Goal: Check status: Check status

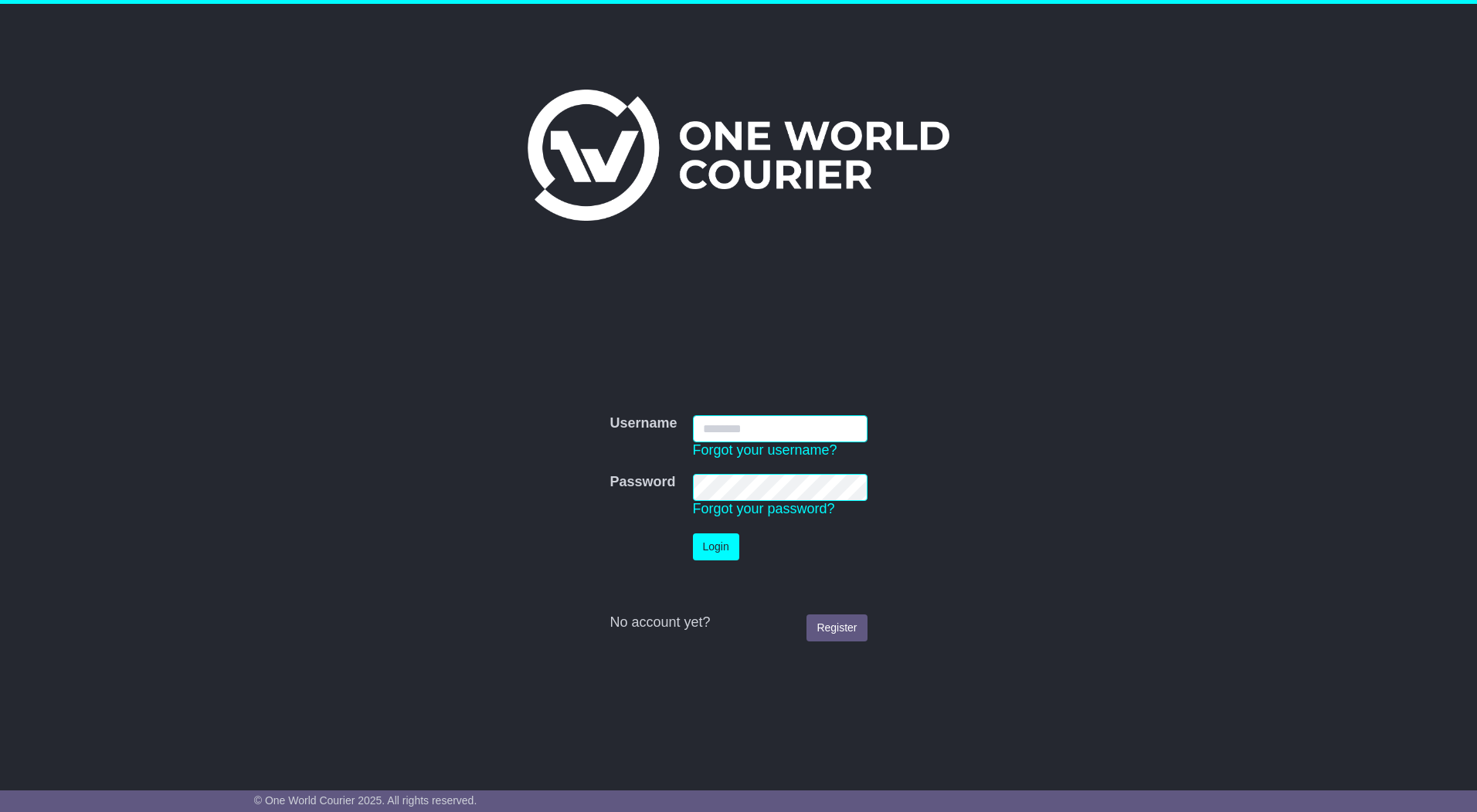
type input "*********"
click at [709, 555] on button "Login" at bounding box center [715, 546] width 46 height 27
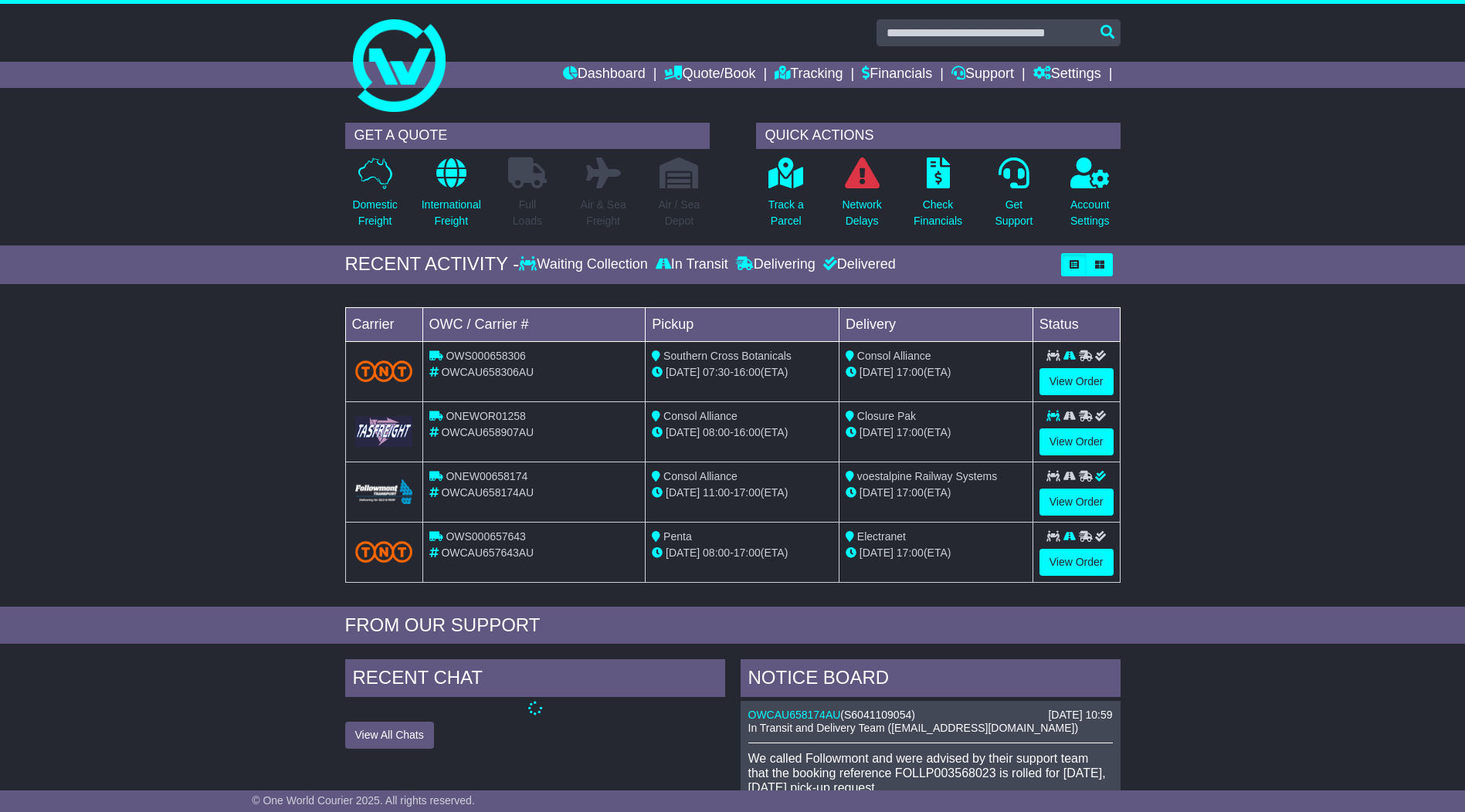
scroll to position [77, 0]
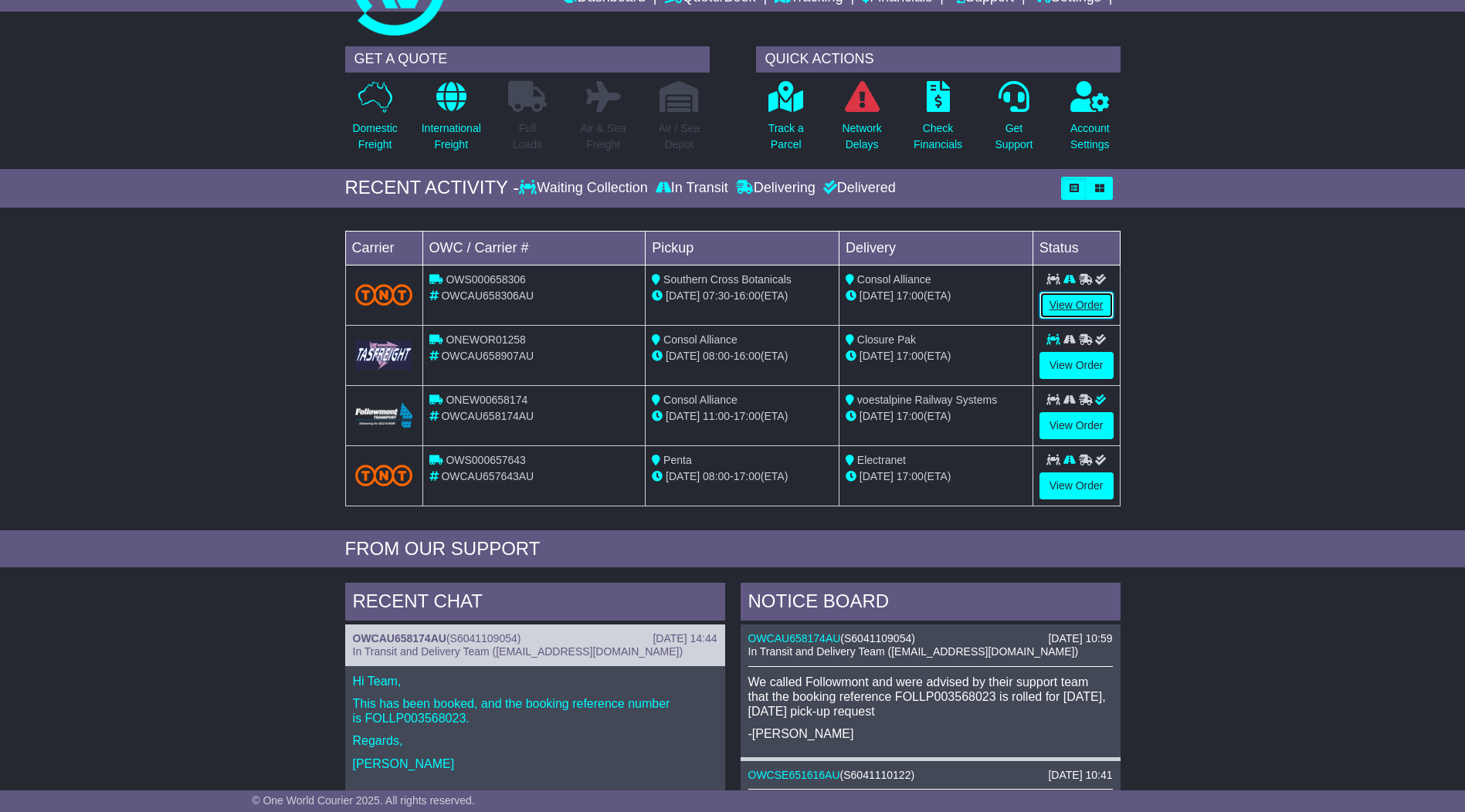
click at [1077, 301] on link "View Order" at bounding box center [1077, 305] width 74 height 27
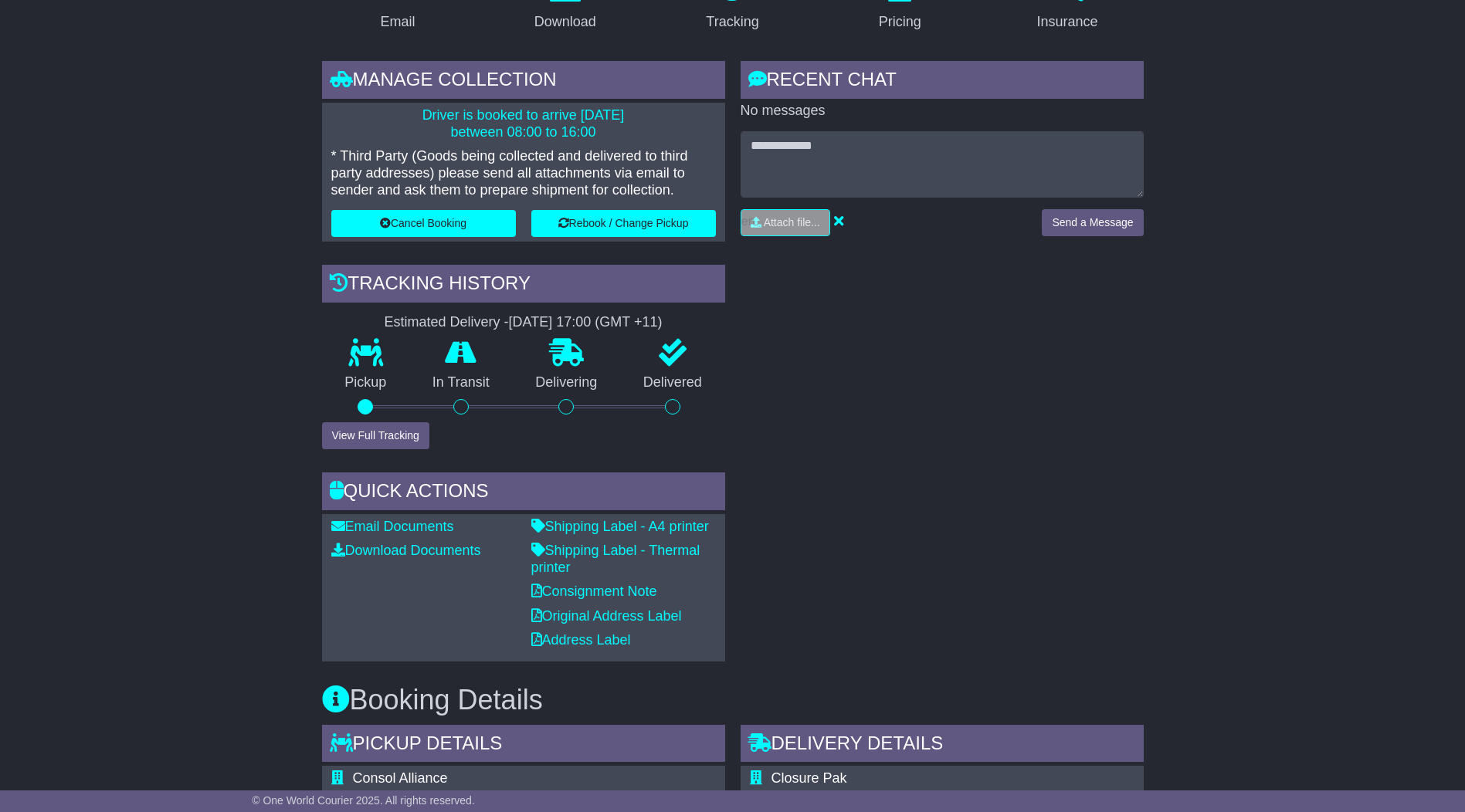
scroll to position [386, 0]
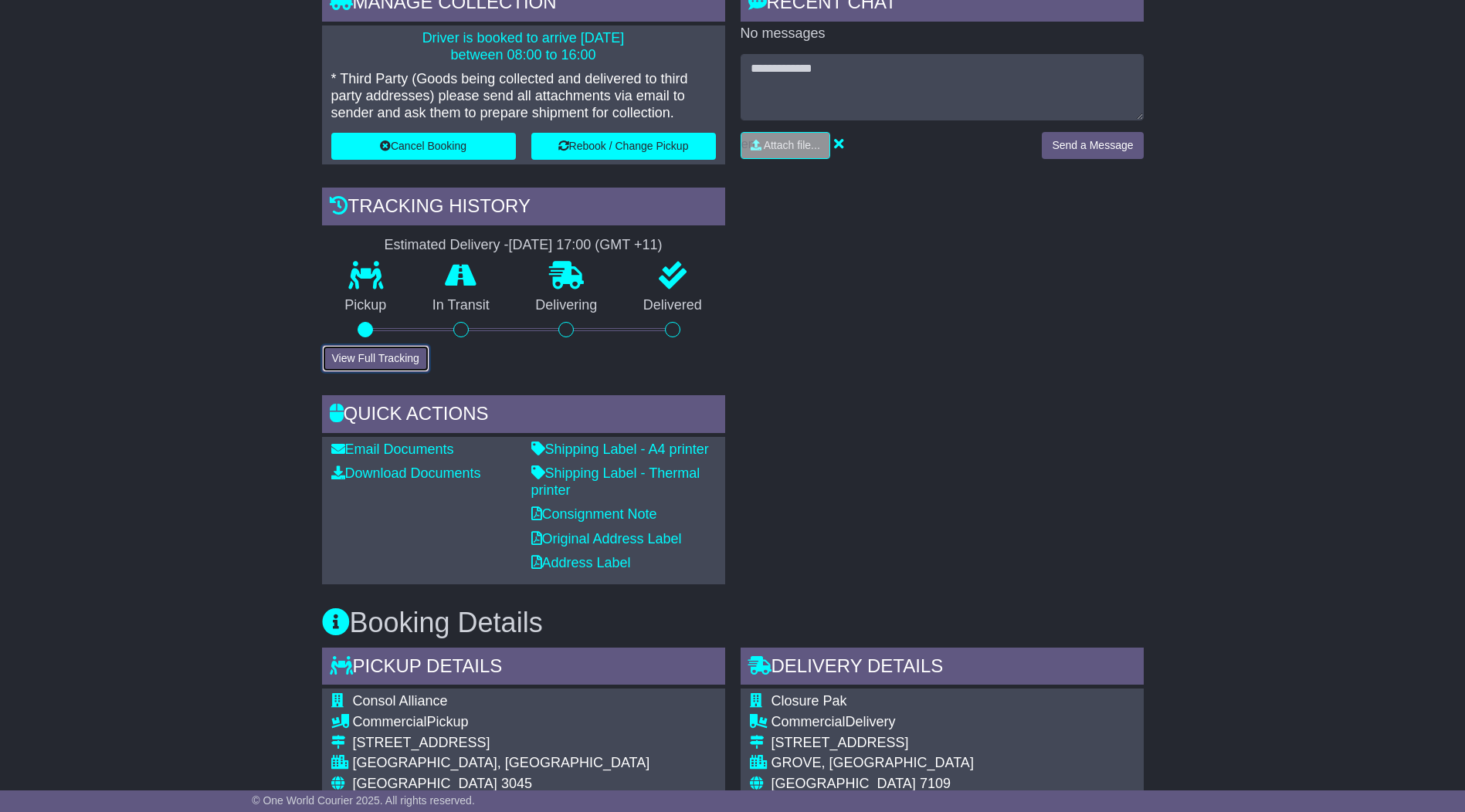
click at [394, 363] on button "View Full Tracking" at bounding box center [376, 358] width 107 height 27
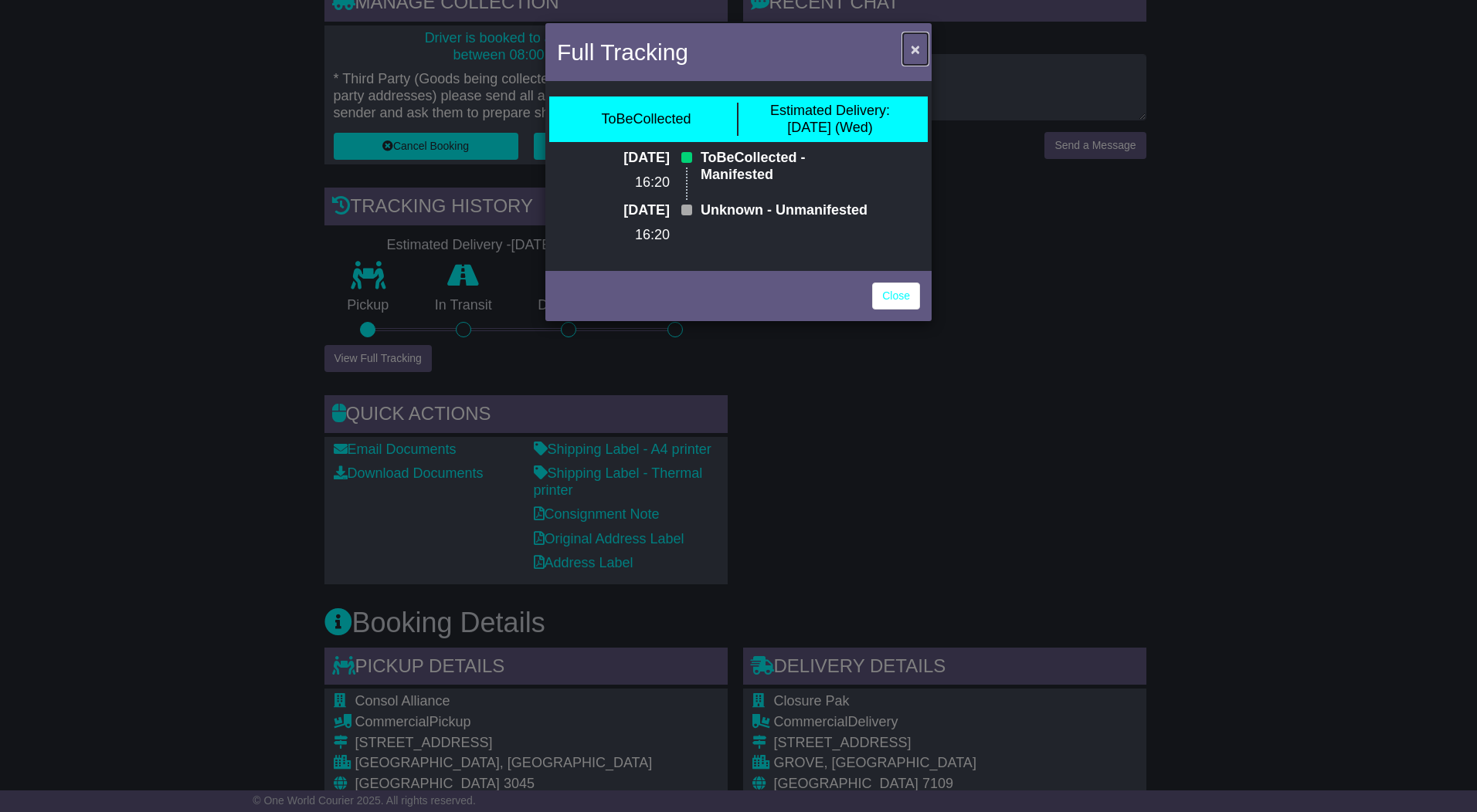
click at [913, 50] on span "×" at bounding box center [915, 49] width 9 height 18
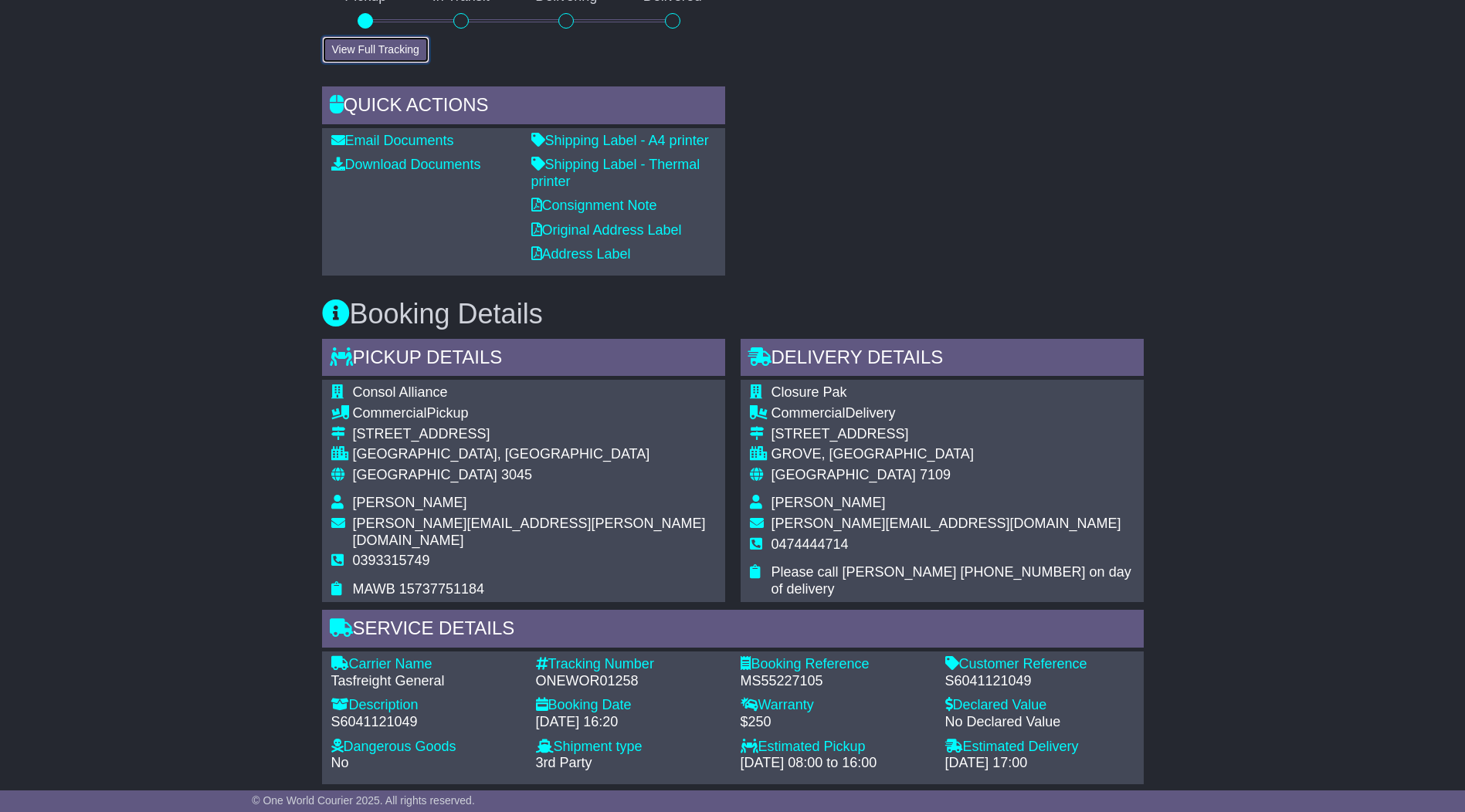
scroll to position [849, 0]
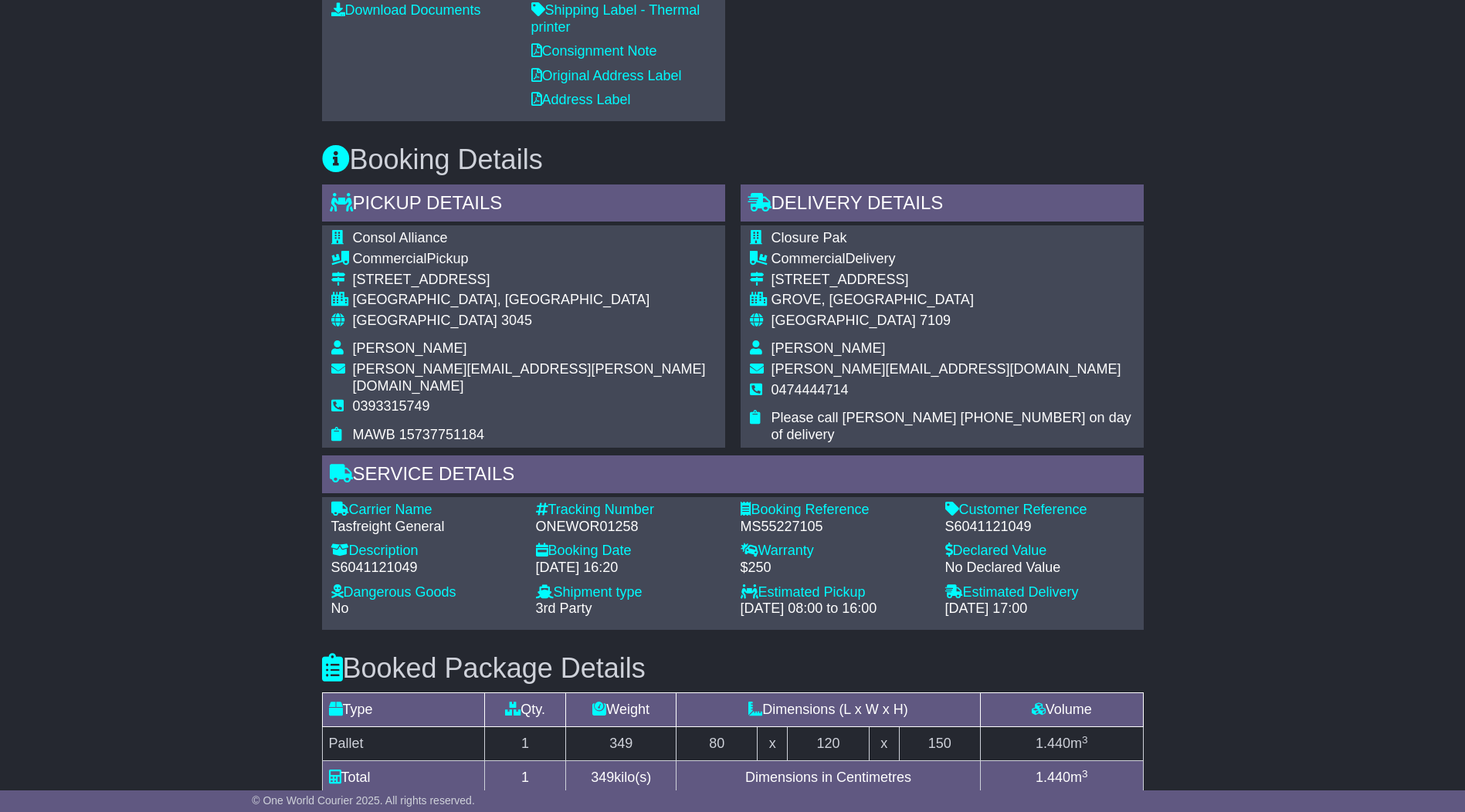
click at [597, 519] on div "ONEWOR01258" at bounding box center [631, 527] width 189 height 17
copy div "ONEWOR01258"
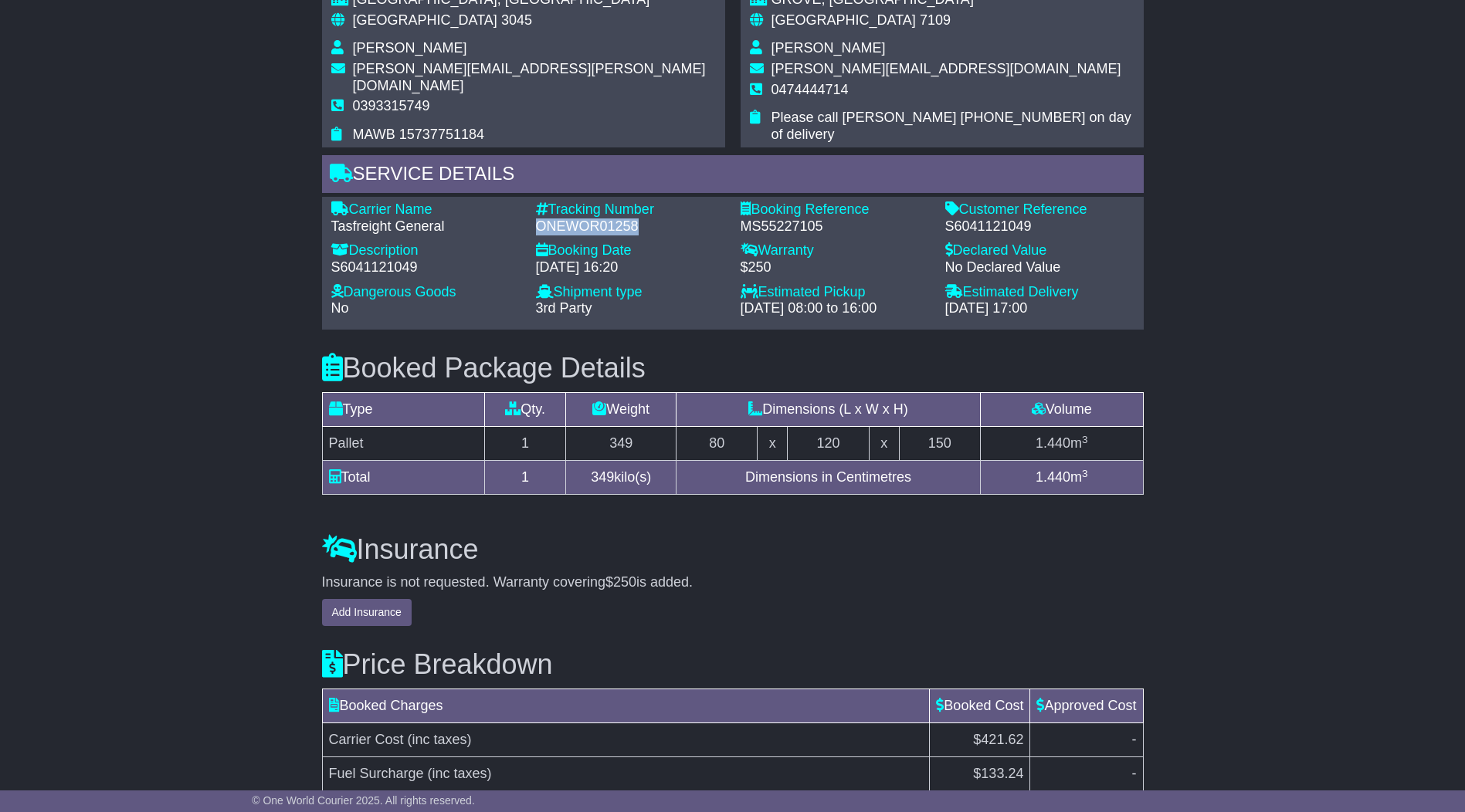
scroll to position [1304, 0]
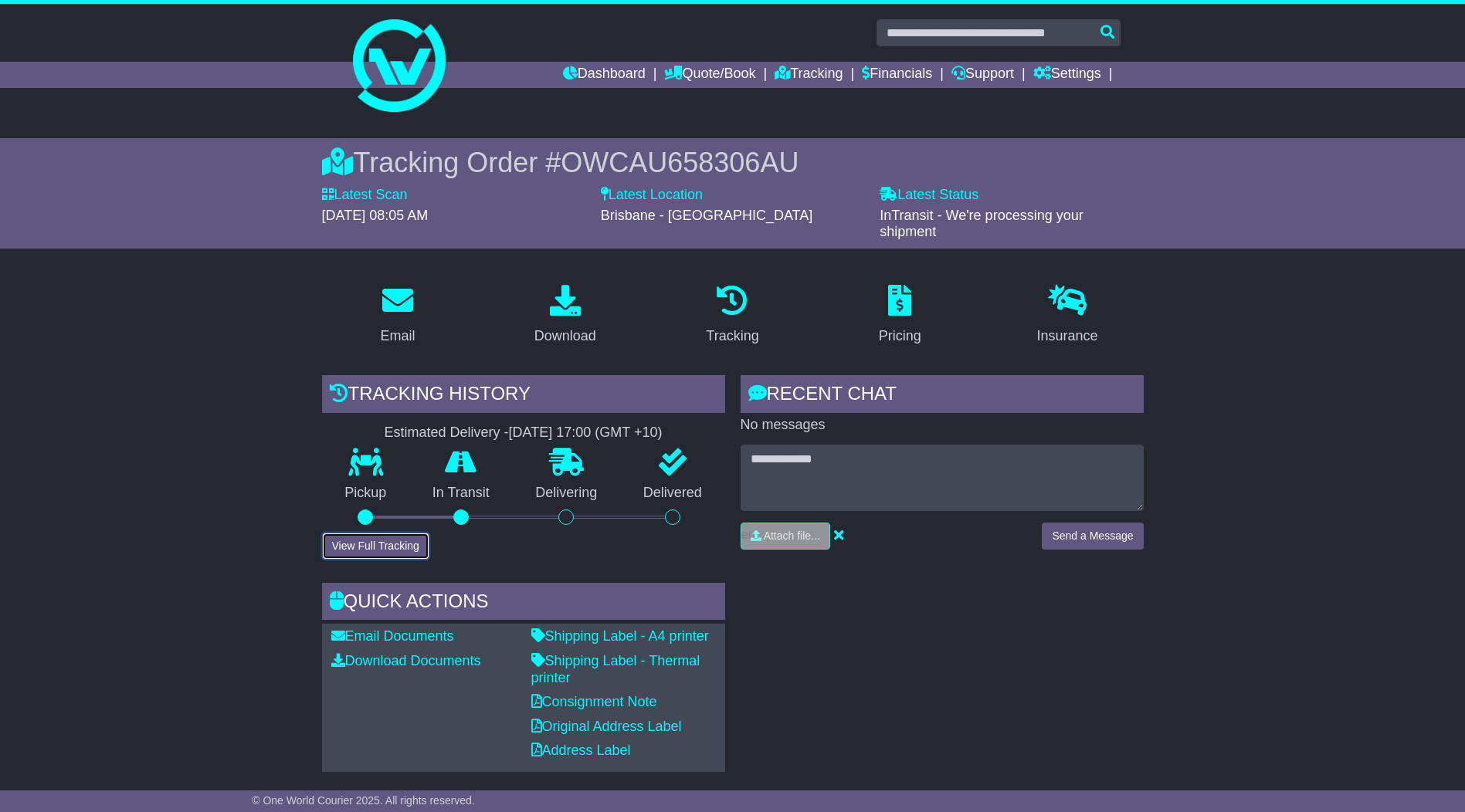
click at [383, 550] on button "View Full Tracking" at bounding box center [376, 546] width 107 height 27
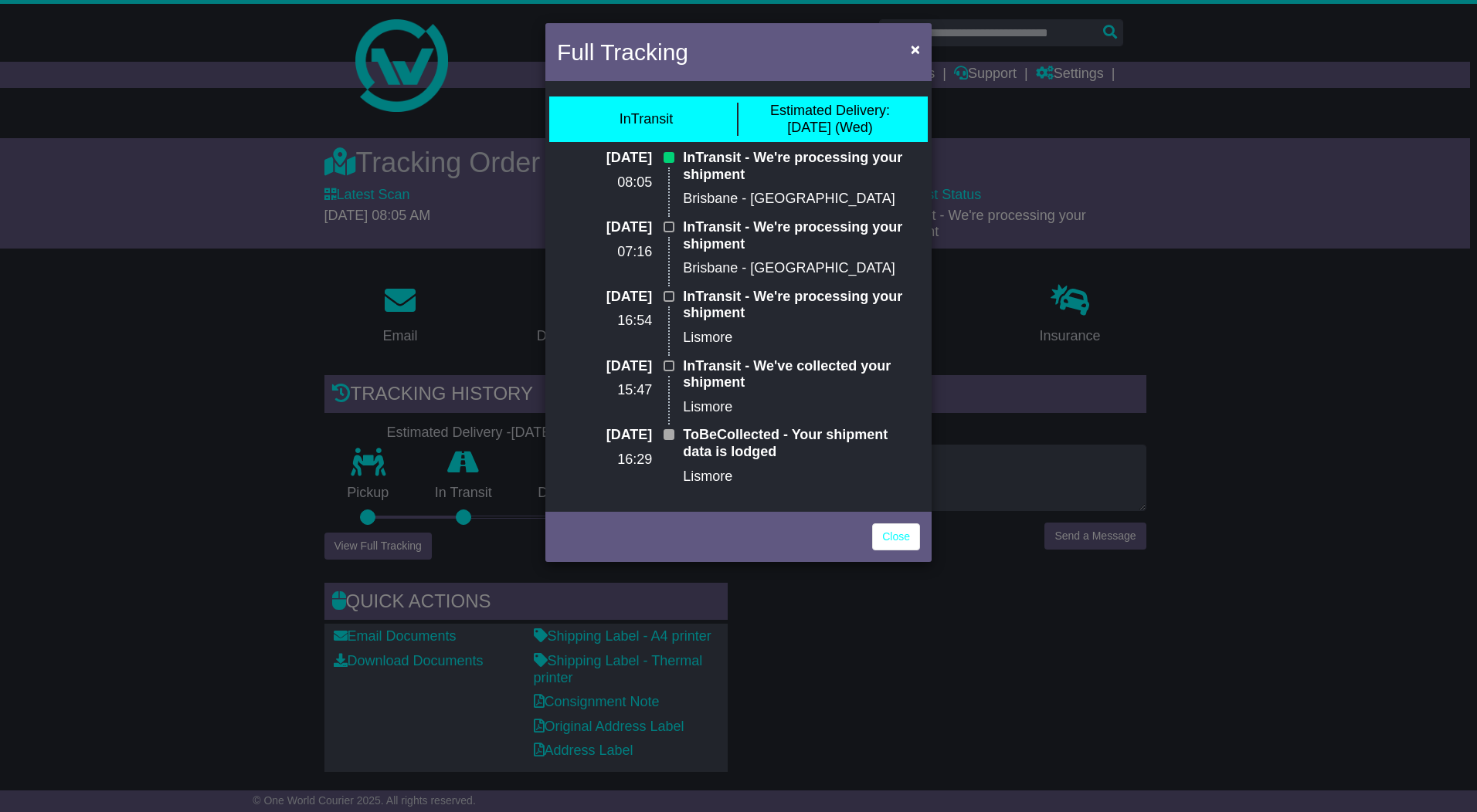
drag, startPoint x: 753, startPoint y: 310, endPoint x: 699, endPoint y: 291, distance: 57.2
click at [690, 285] on div "15 Oct 2025 08:05 InTransit - We're processing your shipment Brisbane - Eagle F…" at bounding box center [738, 323] width 379 height 346
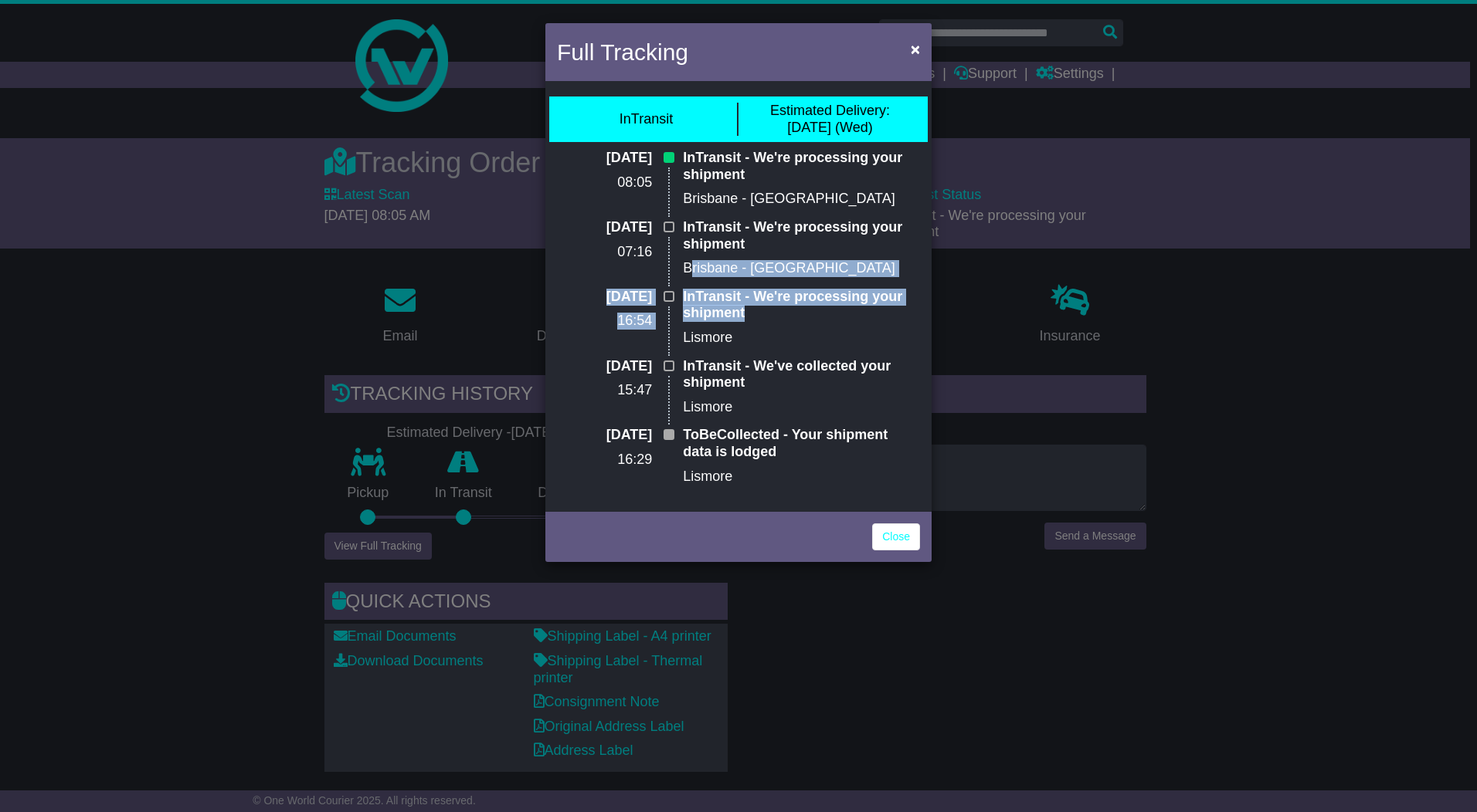
click at [804, 341] on p "Lismore" at bounding box center [802, 337] width 237 height 17
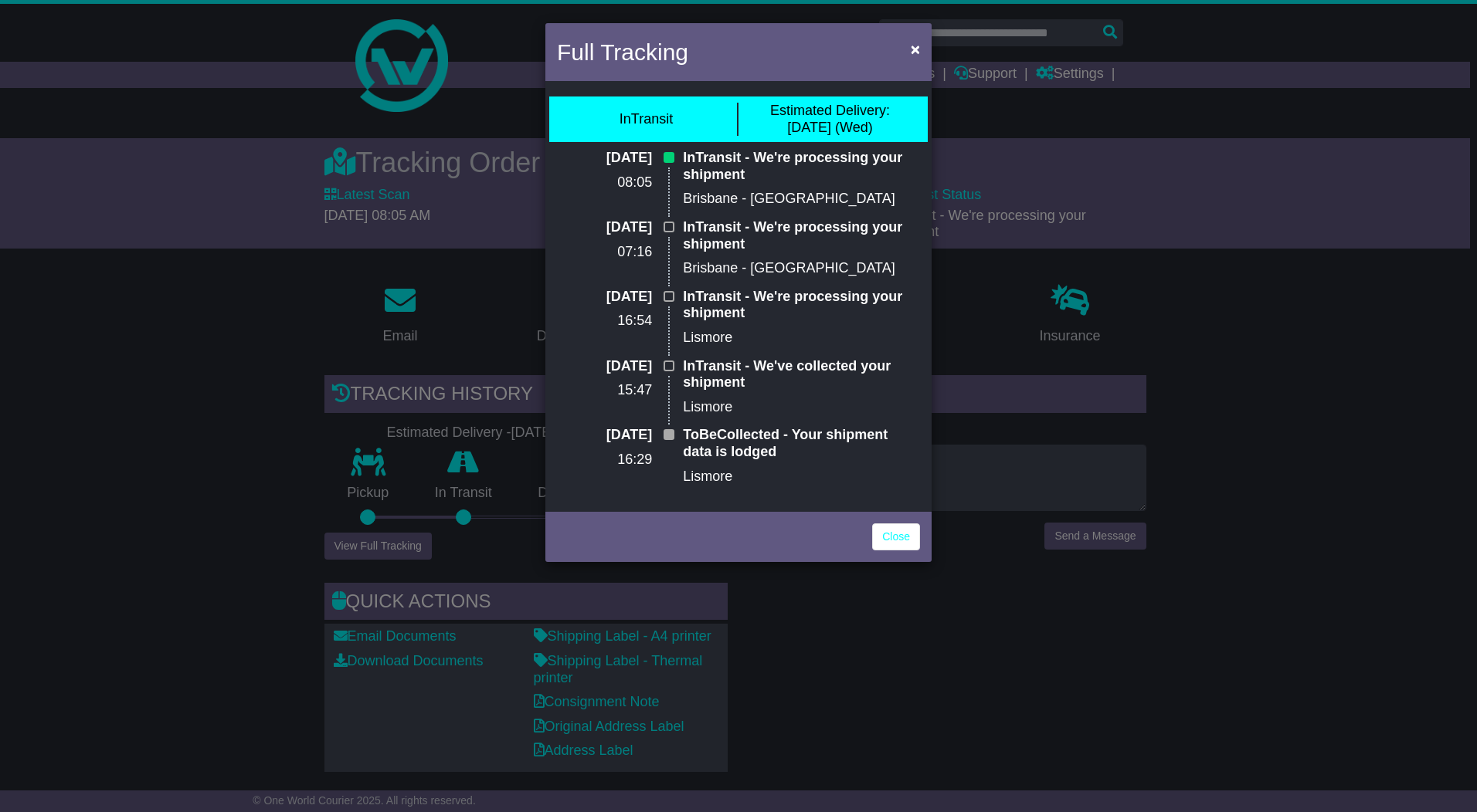
drag, startPoint x: 690, startPoint y: 195, endPoint x: 820, endPoint y: 199, distance: 130.1
click at [825, 199] on p "Brisbane - Eagle Farm" at bounding box center [802, 199] width 237 height 17
click at [916, 48] on span "×" at bounding box center [915, 49] width 9 height 18
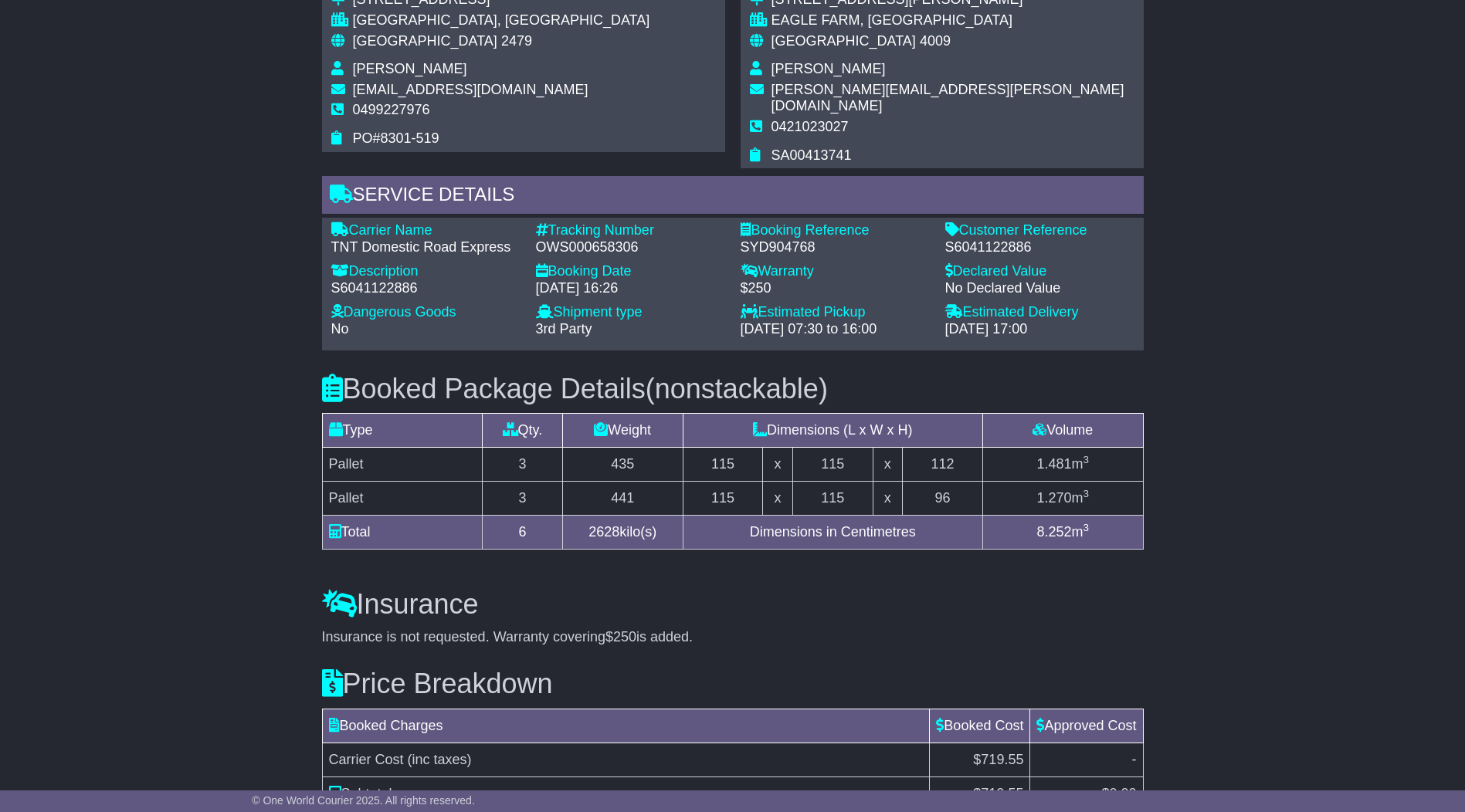
scroll to position [1036, 0]
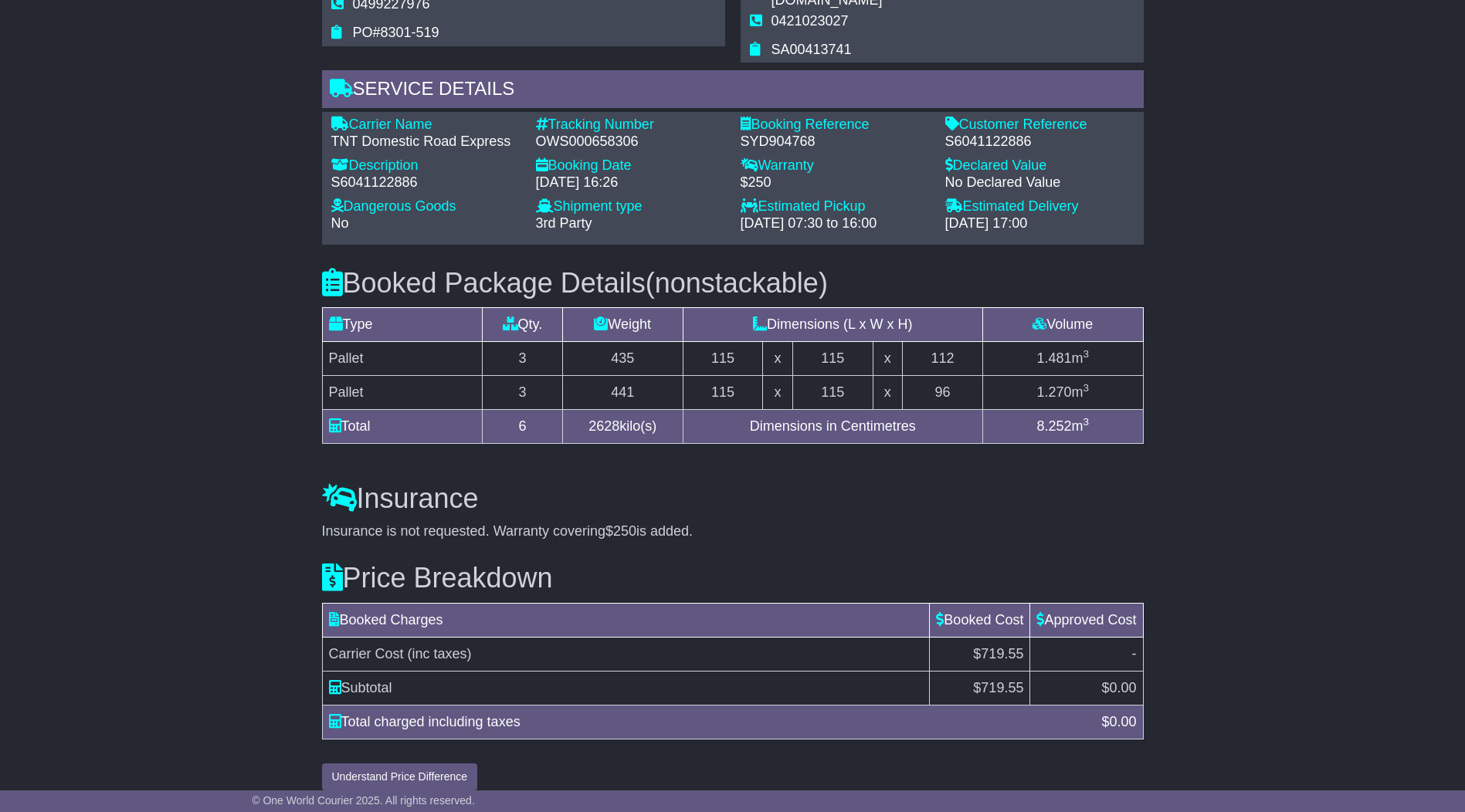
drag, startPoint x: 958, startPoint y: 630, endPoint x: 1037, endPoint y: 630, distance: 79.0
click at [1039, 637] on tr "Carrier Cost (inc taxes) $719.55 -" at bounding box center [732, 654] width 821 height 34
click at [808, 523] on div "Insurance is not requested. Warranty covering $250 is added." at bounding box center [733, 531] width 822 height 17
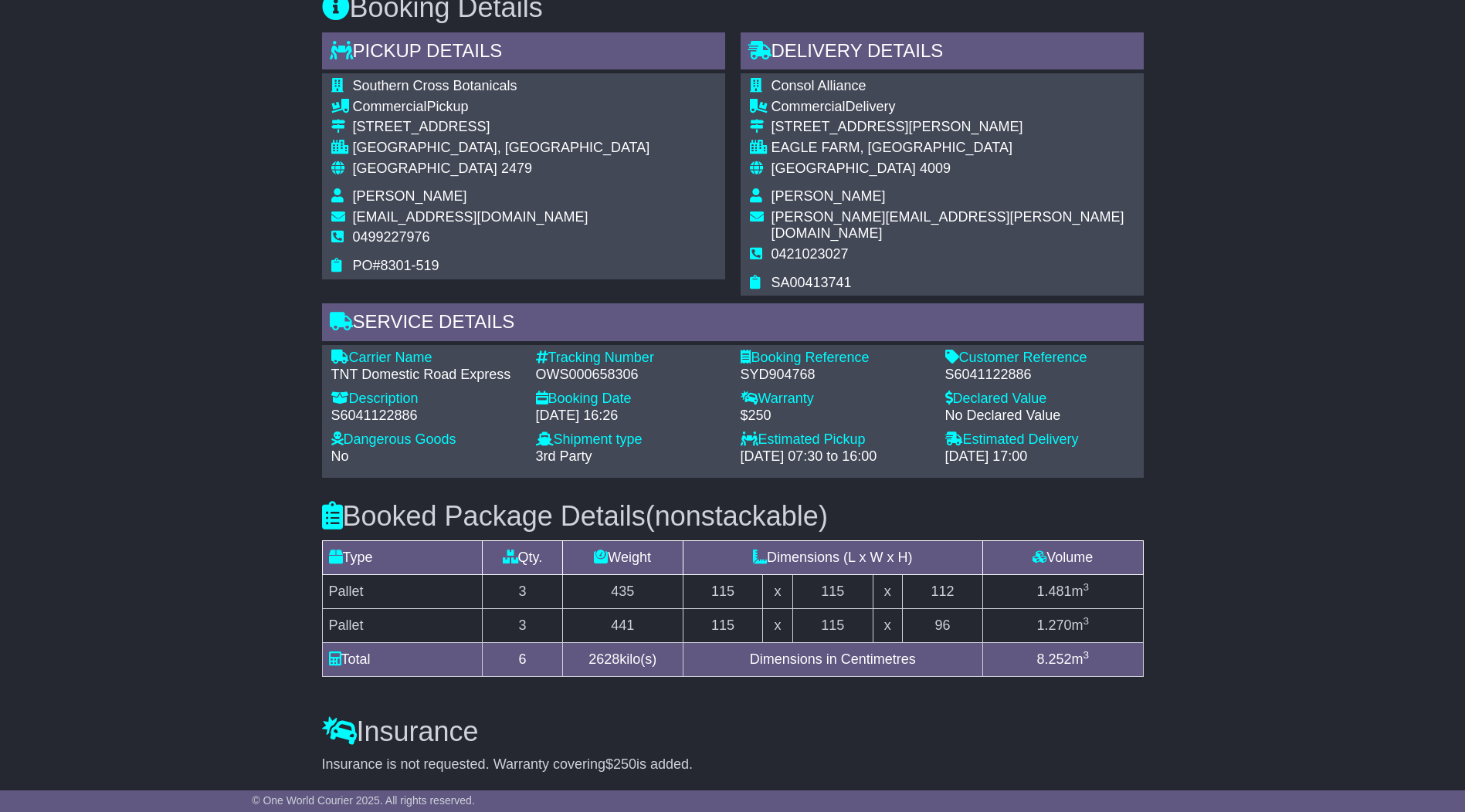
scroll to position [492, 0]
